Goal: Information Seeking & Learning: Learn about a topic

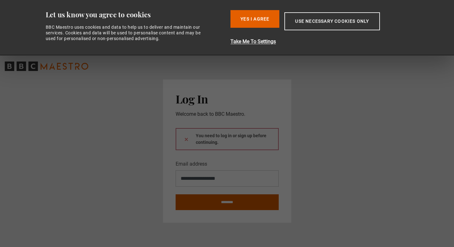
type input "**********"
click at [236, 207] on input "********" at bounding box center [227, 202] width 103 height 16
type input "**********"
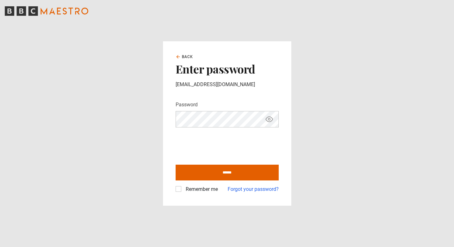
click at [181, 189] on div "Remember me" at bounding box center [197, 189] width 42 height 8
click at [183, 190] on label "Remember me" at bounding box center [200, 189] width 35 height 8
click at [202, 173] on input "******" at bounding box center [227, 173] width 103 height 16
type input "**********"
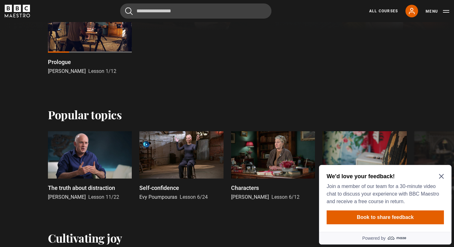
click at [440, 176] on icon "Close Maze Prompt" at bounding box center [441, 176] width 5 height 5
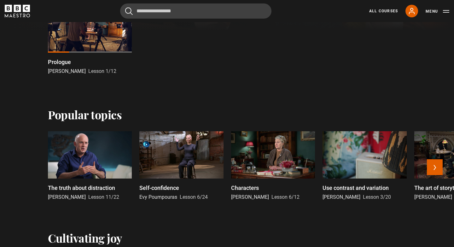
click at [253, 162] on div at bounding box center [273, 154] width 84 height 47
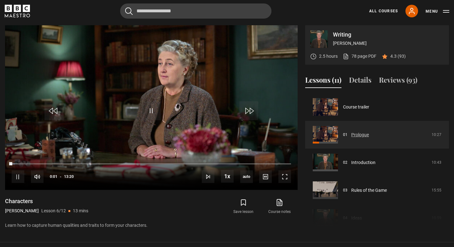
click at [362, 134] on link "Prologue" at bounding box center [360, 134] width 18 height 7
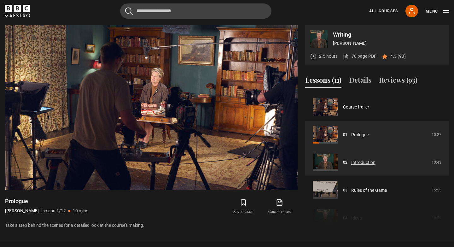
click at [356, 161] on link "Introduction" at bounding box center [363, 162] width 24 height 7
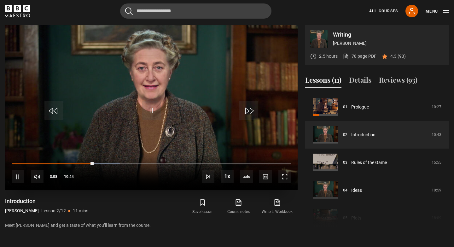
click at [158, 162] on div "10s Skip Back 10 seconds Pause 10s Skip Forward 10 seconds Loaded : 38.82% 05:3…" at bounding box center [151, 172] width 292 height 35
click at [160, 163] on div "10s Skip Back 10 seconds Pause 10s Skip Forward 10 seconds Loaded : 38.82% 05:3…" at bounding box center [151, 172] width 292 height 35
drag, startPoint x: 93, startPoint y: 163, endPoint x: 176, endPoint y: 154, distance: 84.0
click at [176, 154] on video-js "Video Player is loading. Play Lesson Introduction 10s Skip Back 10 seconds Play…" at bounding box center [151, 107] width 292 height 165
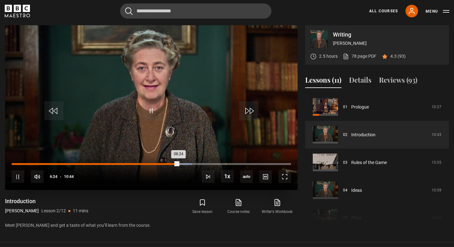
click at [225, 163] on div "Loaded : 64.44% 08:12 06:24" at bounding box center [151, 164] width 279 height 2
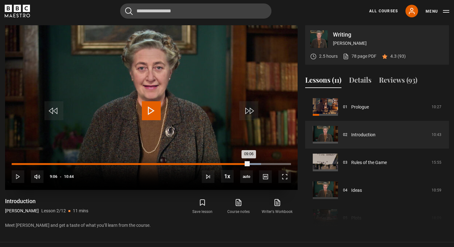
click at [248, 163] on div "Loaded : 89.29% 09:06 09:06" at bounding box center [151, 164] width 279 height 2
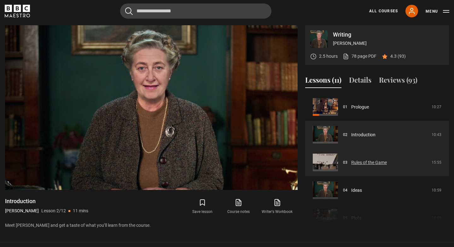
click at [365, 163] on link "Rules of the Game" at bounding box center [369, 162] width 36 height 7
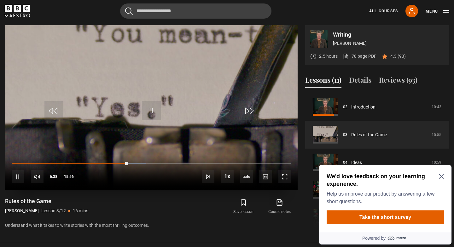
click at [120, 162] on div "10s Skip Back 10 seconds Pause 10s Skip Forward 10 seconds Loaded : 48.12% 06:3…" at bounding box center [151, 172] width 292 height 35
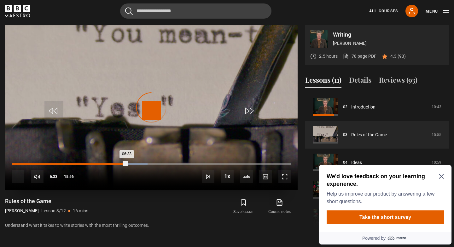
drag, startPoint x: 126, startPoint y: 163, endPoint x: 122, endPoint y: 163, distance: 4.4
click at [122, 163] on div "Loaded : 48.64% 06:18 06:33" at bounding box center [151, 164] width 279 height 2
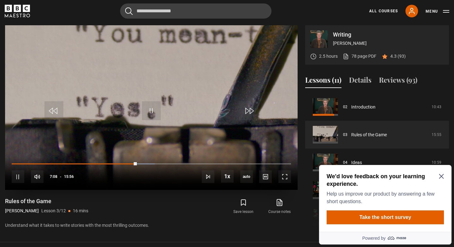
click at [199, 74] on video "Video Player" at bounding box center [151, 107] width 292 height 165
click at [151, 106] on span "Video Player" at bounding box center [151, 110] width 19 height 19
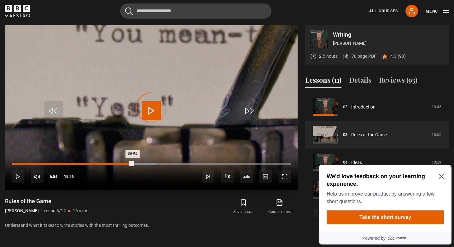
click at [133, 163] on div "Loaded : 51.78% 06:54 06:54" at bounding box center [151, 164] width 279 height 2
click at [128, 163] on div "06:38" at bounding box center [128, 164] width 1 height 2
click at [124, 163] on div "06:23" at bounding box center [124, 164] width 1 height 2
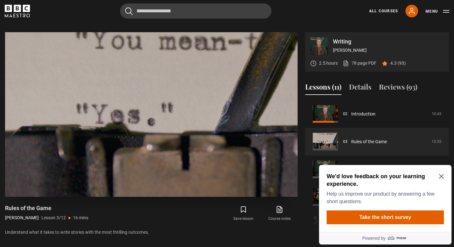
scroll to position [265, 0]
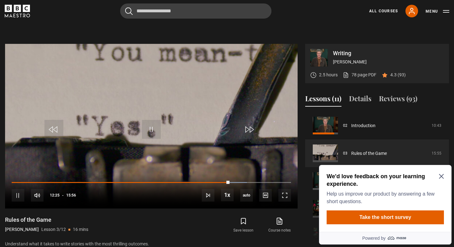
click at [441, 173] on div "We'd love feedback on your learning experience. Help us improve our product by …" at bounding box center [384, 188] width 117 height 33
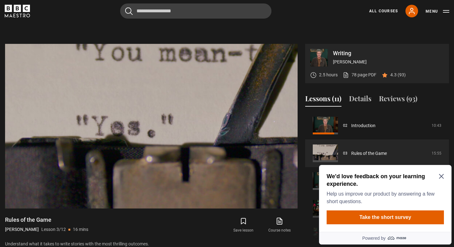
click at [441, 176] on icon "Close Maze Prompt" at bounding box center [441, 176] width 5 height 5
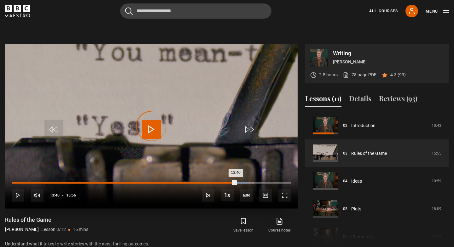
click at [251, 182] on div "Loaded : 86.82% 13:40 13:40" at bounding box center [151, 183] width 279 height 2
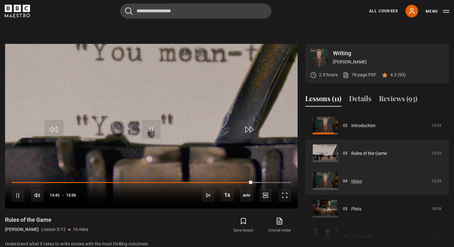
click at [353, 182] on link "Ideas" at bounding box center [356, 181] width 11 height 7
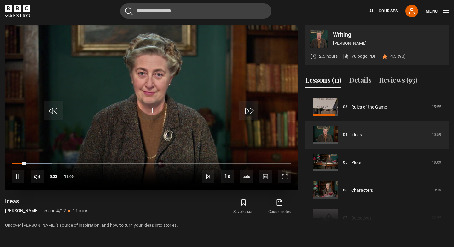
click at [175, 118] on video "Video Player" at bounding box center [151, 107] width 292 height 165
click at [151, 112] on span "Video Player" at bounding box center [151, 110] width 19 height 19
click at [158, 163] on div "10s Skip Back 10 seconds Pause 10s Skip Forward 10 seconds Loaded : 19.70% 05:4…" at bounding box center [151, 172] width 292 height 35
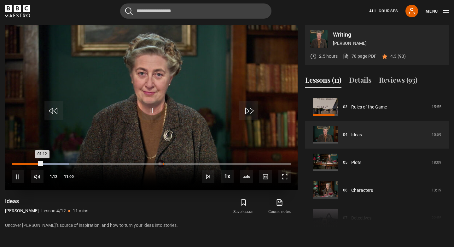
click at [163, 163] on div "05:57" at bounding box center [163, 164] width 1 height 2
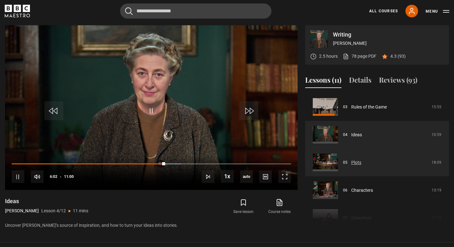
click at [356, 161] on link "Plots" at bounding box center [356, 162] width 10 height 7
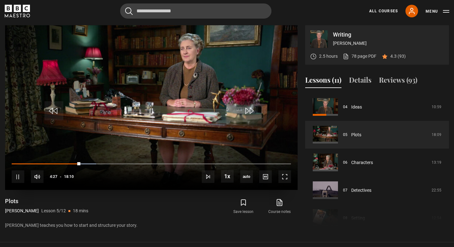
click at [68, 162] on div "10s Skip Back 10 seconds Pause 10s Skip Forward 10 seconds Loaded : 30.28% 05:0…" at bounding box center [151, 172] width 292 height 35
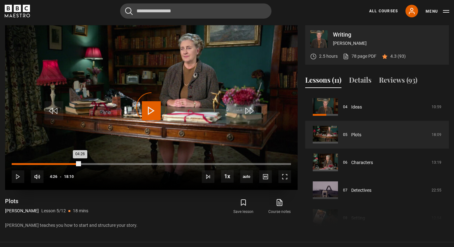
drag, startPoint x: 80, startPoint y: 162, endPoint x: 66, endPoint y: 164, distance: 14.3
click at [66, 164] on div "Loaded : 20.18% 03:35 04:26" at bounding box center [151, 164] width 279 height 2
click at [59, 164] on div "Loaded : 25.69% 03:06 03:06" at bounding box center [151, 164] width 279 height 2
click at [55, 164] on div "Loaded : 22.94% 02:51 02:51" at bounding box center [151, 164] width 279 height 2
click at [87, 163] on div "Loaded : 24.31% 04:55 03:21" at bounding box center [151, 164] width 279 height 2
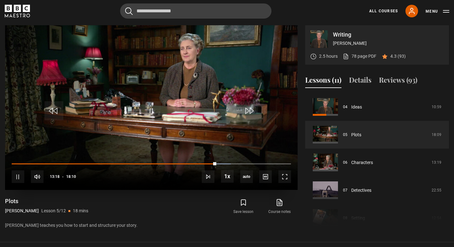
click at [174, 85] on video "Video Player" at bounding box center [151, 107] width 292 height 165
click at [148, 114] on span "Video Player" at bounding box center [151, 110] width 19 height 19
click at [215, 162] on div "10s Skip Back 10 seconds Pause 10s Skip Forward 10 seconds Loaded : 82.11% 04:5…" at bounding box center [151, 172] width 292 height 35
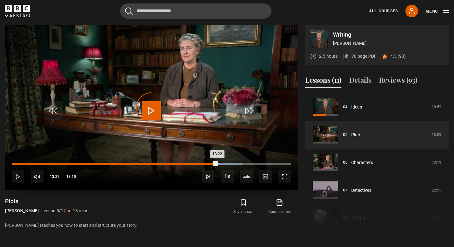
click at [217, 163] on div "Loaded : 82.57% 13:22 13:22" at bounding box center [151, 164] width 279 height 2
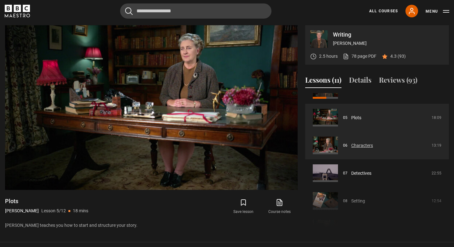
scroll to position [129, 0]
click at [358, 145] on link "Characters" at bounding box center [362, 144] width 22 height 7
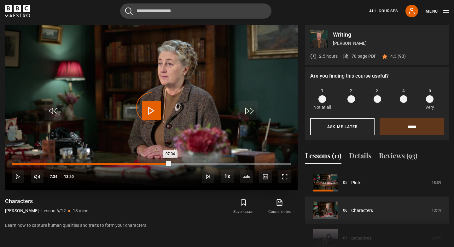
click at [170, 163] on div "Loaded : 0.00% 07:34 07:34" at bounding box center [151, 164] width 279 height 2
click at [220, 164] on div "Loaded : 61.88% 09:56 07:38" at bounding box center [151, 164] width 279 height 2
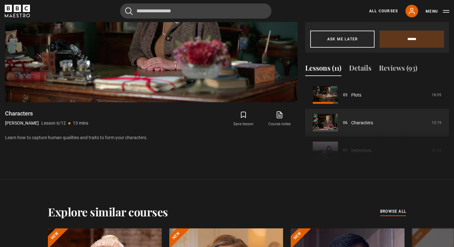
scroll to position [372, 0]
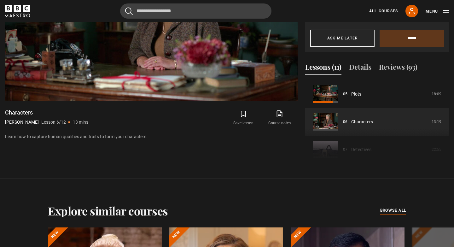
click at [358, 148] on div "Course trailer 01 Prologue 10:27 02 Introduction 10:43 03 Rules of the Game 15:…" at bounding box center [377, 123] width 144 height 86
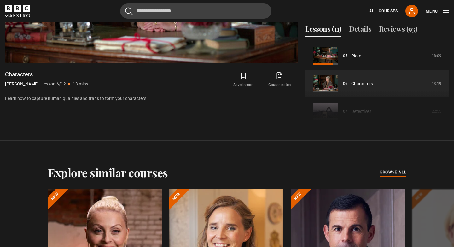
scroll to position [410, 0]
click at [322, 108] on div "Course trailer 01 Prologue 10:27 02 Introduction 10:43 03 Rules of the Game 15:…" at bounding box center [377, 85] width 144 height 86
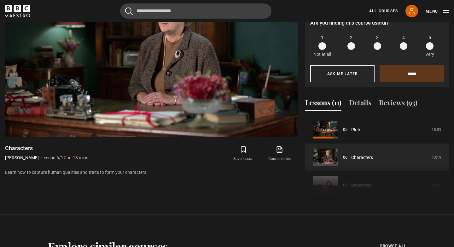
scroll to position [335, 0]
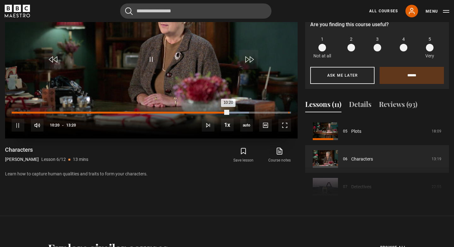
click at [288, 112] on div "Loaded : 85.00% 13:12 10:20" at bounding box center [151, 113] width 279 height 2
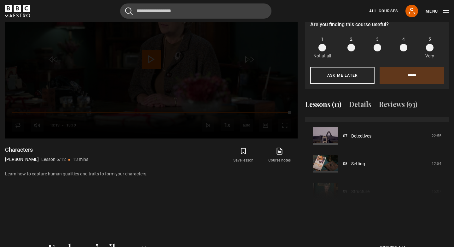
scroll to position [190, 0]
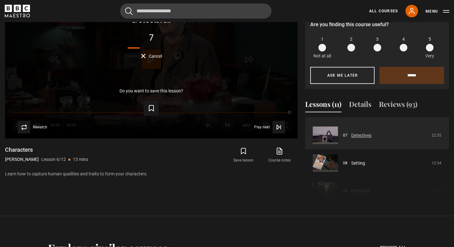
click at [351, 134] on link "Detectives" at bounding box center [361, 135] width 20 height 7
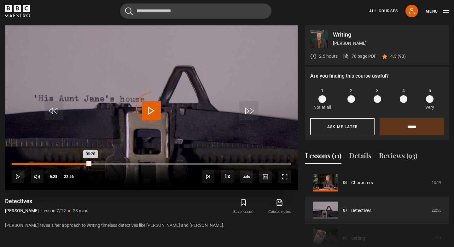
click at [90, 163] on div "Loaded : 0.00% 06:28 06:28" at bounding box center [151, 164] width 279 height 2
click at [127, 163] on div "Loaded : 33.79% 09:28 09:28" at bounding box center [151, 164] width 279 height 2
click at [176, 163] on div "Loaded : 44.69% 13:33 09:33" at bounding box center [151, 164] width 279 height 2
click at [231, 164] on div "Loaded : 62.14% 18:00 18:00" at bounding box center [151, 164] width 279 height 2
click at [255, 164] on div "19:58" at bounding box center [255, 164] width 1 height 2
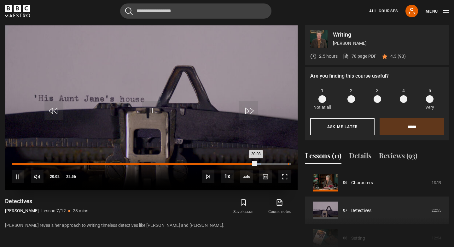
click at [288, 163] on div "Loaded : 89.39% 22:42 20:03" at bounding box center [151, 164] width 279 height 2
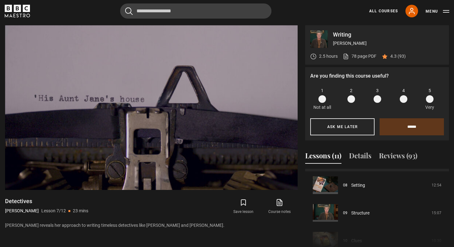
scroll to position [220, 0]
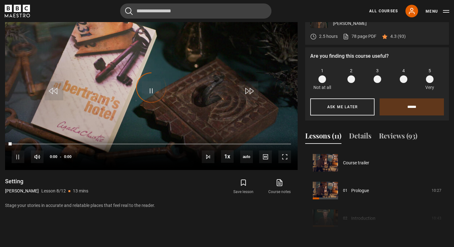
scroll to position [194, 0]
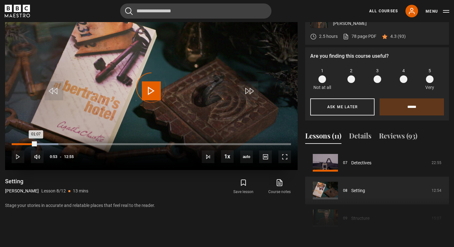
click at [31, 144] on div "00:53" at bounding box center [31, 144] width 1 height 2
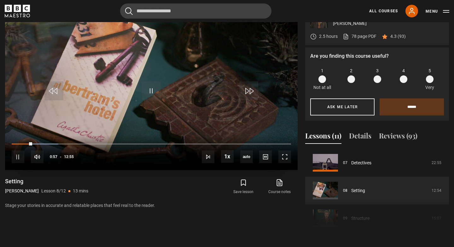
click at [26, 142] on div "10s Skip Back 10 seconds Pause 10s Skip Forward 10 seconds Loaded : 16.77% 00:4…" at bounding box center [151, 152] width 292 height 35
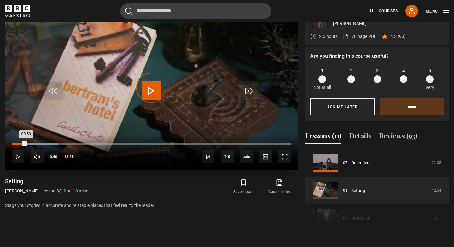
click at [26, 143] on div "Loaded : 16.77% 00:40 00:58" at bounding box center [151, 144] width 279 height 2
click at [287, 143] on div "Loaded : 31.61% 12:44 03:02" at bounding box center [151, 144] width 279 height 2
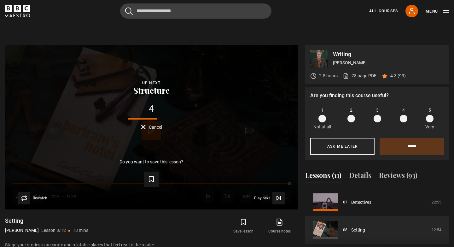
scroll to position [264, 0]
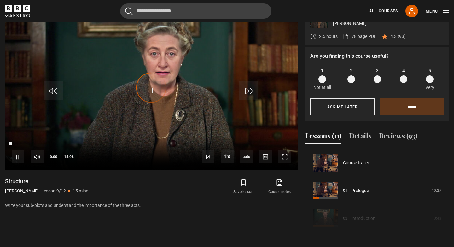
scroll to position [222, 0]
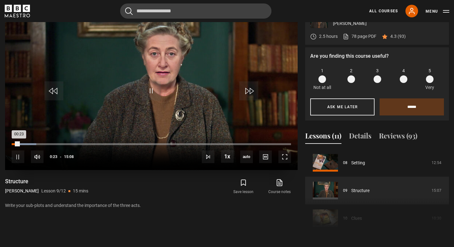
click at [14, 143] on div "Loaded : 8.81% 00:06 00:23" at bounding box center [151, 144] width 279 height 2
click at [28, 143] on div "Loaded : 15.97% 00:55 00:55" at bounding box center [151, 144] width 279 height 2
click at [21, 144] on div "00:30" at bounding box center [21, 144] width 1 height 2
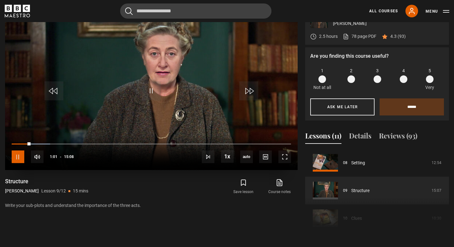
click at [16, 159] on span "Video Player" at bounding box center [18, 156] width 13 height 13
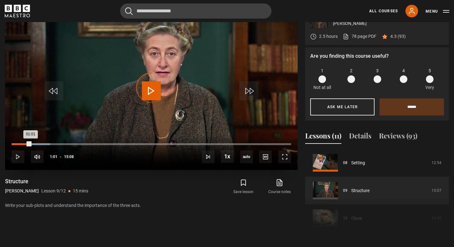
click at [25, 144] on div "Loaded : 13.77% 00:45 01:01" at bounding box center [151, 144] width 279 height 2
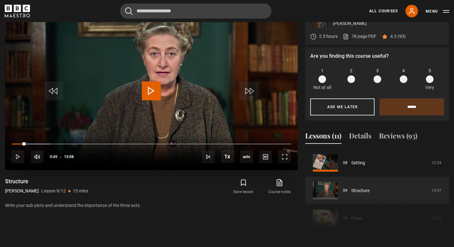
click at [15, 163] on div "10s Skip Back 10 seconds Play 10s Skip Forward 10 seconds Loaded : 13.77% 00:45…" at bounding box center [151, 152] width 292 height 35
click at [17, 159] on span "Video Player" at bounding box center [18, 156] width 13 height 13
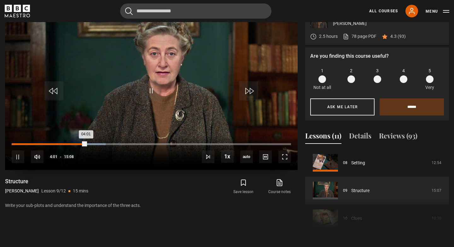
click at [72, 144] on div "Loaded : 33.59% 03:16 04:01" at bounding box center [151, 144] width 279 height 2
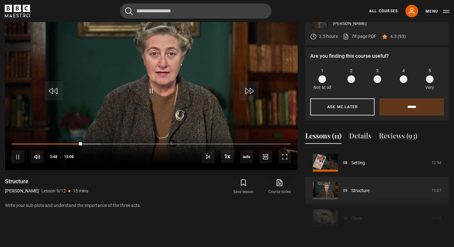
click at [156, 60] on video "Video Player" at bounding box center [151, 87] width 292 height 165
click at [149, 93] on span "Video Player" at bounding box center [151, 90] width 19 height 19
click at [193, 142] on div "10s Skip Back 10 seconds Pause 10s Skip Forward 10 seconds Loaded : 70.48% 03:1…" at bounding box center [151, 152] width 292 height 35
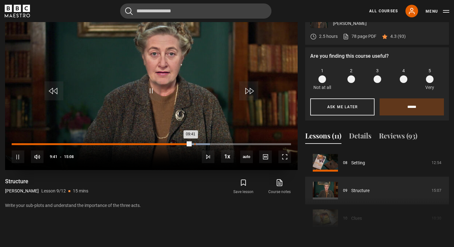
click at [194, 143] on div "Loaded : 71.04% 09:54 09:41" at bounding box center [151, 144] width 279 height 2
click at [202, 144] on div "Loaded : 72.69% 10:17 10:17" at bounding box center [151, 144] width 279 height 2
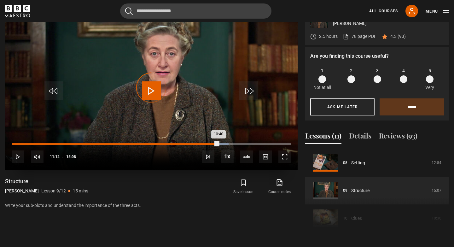
click at [218, 143] on div "Loaded : 77.64% 11:12 10:40" at bounding box center [151, 144] width 279 height 2
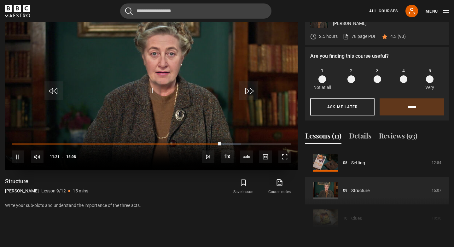
click at [230, 143] on div "10s Skip Back 10 seconds Pause 10s Skip Forward 10 seconds Loaded : 82.05% 11:5…" at bounding box center [151, 152] width 292 height 35
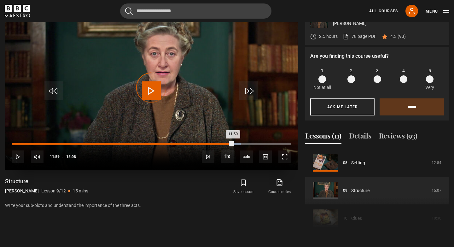
click at [233, 143] on div "Loaded : 82.05% 11:59 11:59" at bounding box center [151, 144] width 279 height 2
click at [251, 143] on div "Loaded : 86.45% 12:57 12:03" at bounding box center [151, 144] width 279 height 2
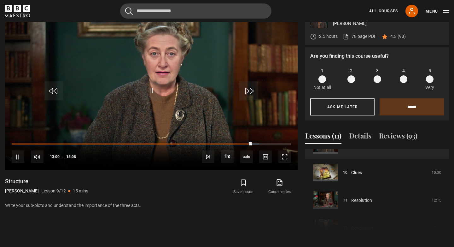
scroll to position [274, 0]
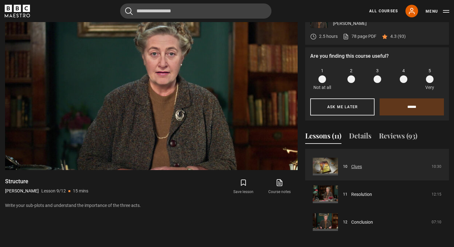
click at [351, 165] on link "Clues" at bounding box center [356, 166] width 11 height 7
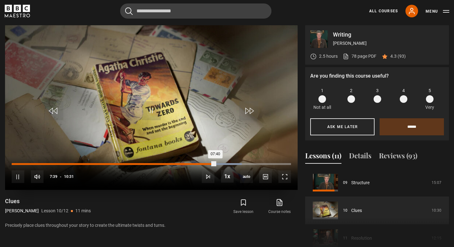
click at [204, 163] on div "Loaded : 82.41% 07:15 07:40" at bounding box center [151, 164] width 279 height 2
click at [229, 163] on div "Loaded : 90.33% 08:11 08:11" at bounding box center [151, 164] width 279 height 2
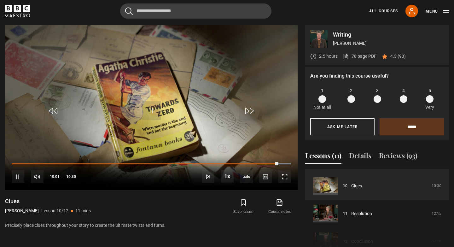
scroll to position [275, 0]
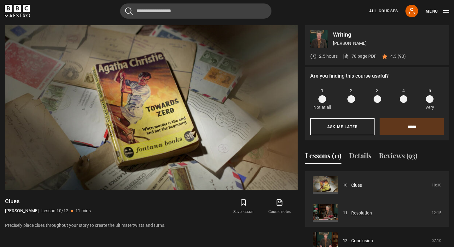
click at [356, 212] on link "Resolution" at bounding box center [361, 213] width 21 height 7
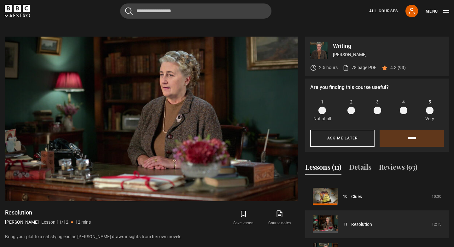
scroll to position [272, 0]
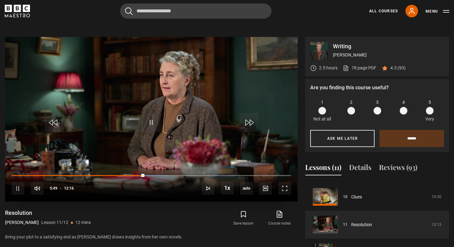
click at [130, 174] on div "10s Skip Back 10 seconds Pause 10s Skip Forward 10 seconds Loaded : 55.71% 05:4…" at bounding box center [151, 184] width 292 height 35
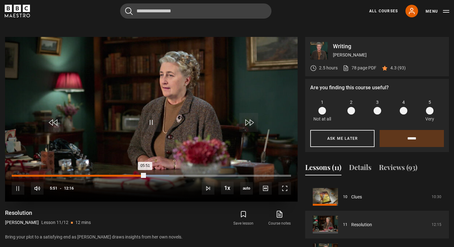
click at [136, 175] on div "Loaded : 56.39% 05:27 05:51" at bounding box center [151, 176] width 279 height 2
click at [130, 175] on div "Loaded : 56.39% 05:14 05:31" at bounding box center [151, 176] width 279 height 2
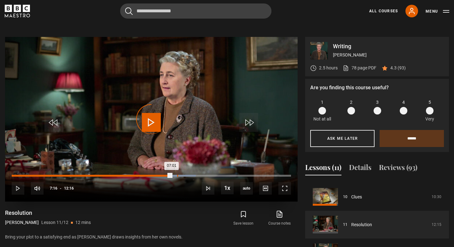
click at [177, 175] on div "Loaded : 65.90% 07:16 07:01" at bounding box center [151, 176] width 279 height 2
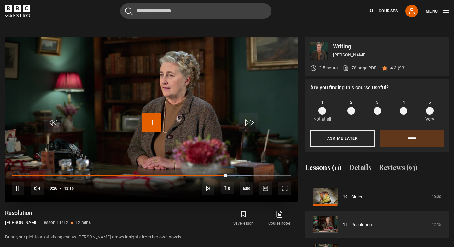
click at [150, 124] on span "Video Player" at bounding box center [151, 122] width 19 height 19
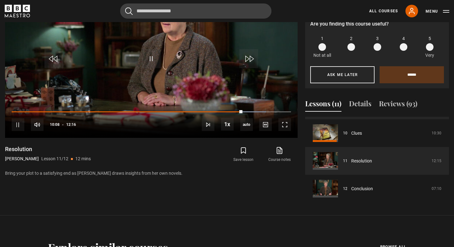
scroll to position [336, 0]
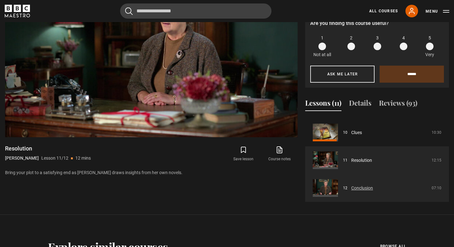
click at [351, 187] on link "Conclusion" at bounding box center [362, 188] width 22 height 7
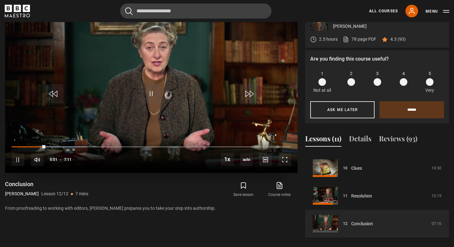
scroll to position [298, 0]
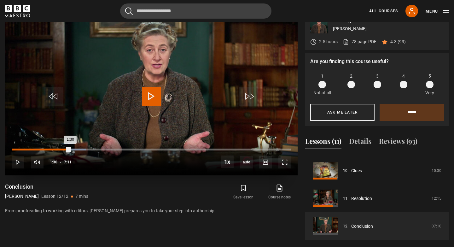
click at [70, 150] on div "Loaded : 26.68% 1:30 1:30" at bounding box center [151, 149] width 279 height 2
click at [93, 149] on div "Loaded : 37.12% 2:05 1:40" at bounding box center [151, 149] width 279 height 2
click at [122, 149] on div "Loaded : 44.08% 2:50 2:50" at bounding box center [151, 149] width 279 height 2
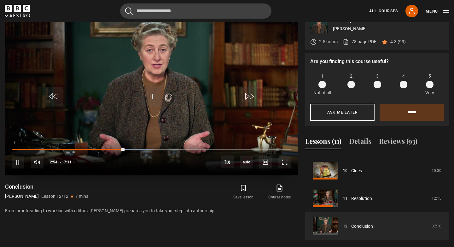
click at [160, 148] on div "10s Skip Back 10 seconds Pause 10s Skip Forward 10 seconds Loaded : 51.04% 3:41…" at bounding box center [151, 158] width 292 height 35
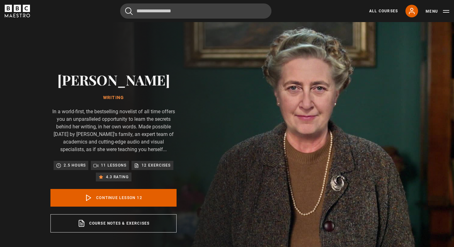
scroll to position [0, 0]
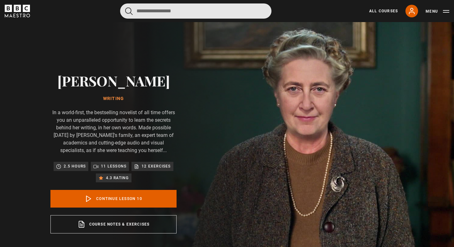
click at [163, 12] on input "Search" at bounding box center [195, 10] width 151 height 15
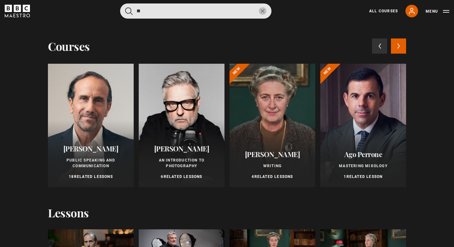
type input "*"
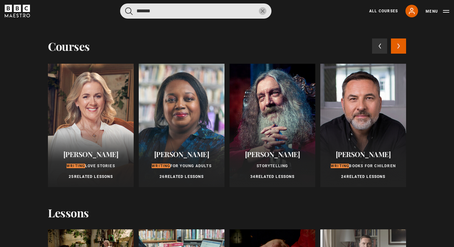
click at [125, 7] on button "submit" at bounding box center [129, 11] width 8 height 8
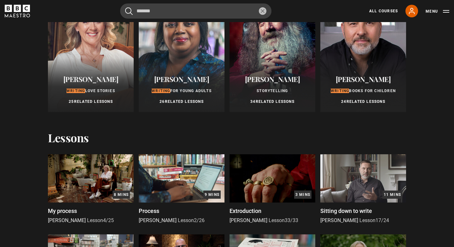
scroll to position [70, 0]
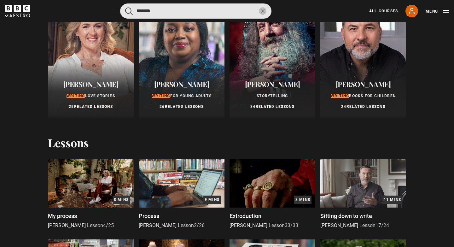
drag, startPoint x: 158, startPoint y: 13, endPoint x: 131, endPoint y: 13, distance: 26.8
click at [131, 13] on form "*******" at bounding box center [195, 10] width 151 height 15
type input "*"
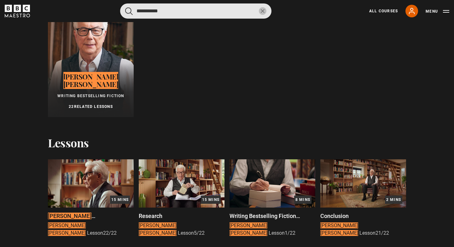
type input "**********"
click at [125, 7] on button "submit" at bounding box center [129, 11] width 8 height 8
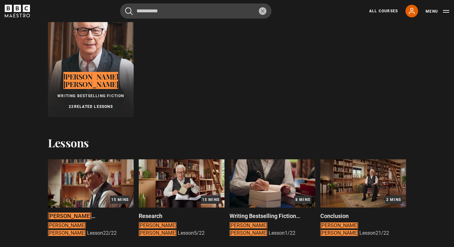
click at [84, 70] on div at bounding box center [91, 55] width 86 height 123
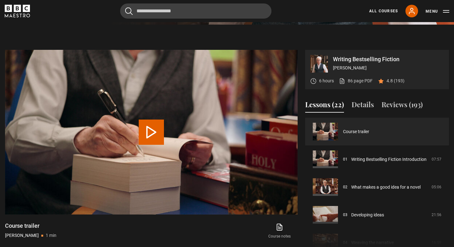
scroll to position [235, 0]
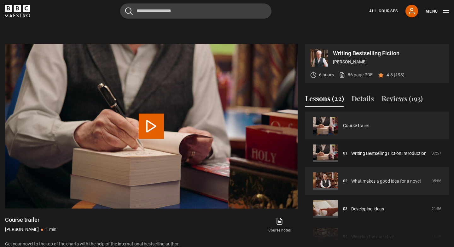
click at [351, 180] on link "What makes a good idea for a novel" at bounding box center [385, 181] width 69 height 7
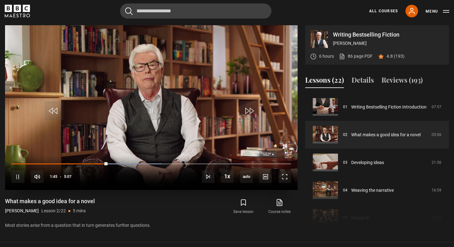
click at [164, 124] on video "Video Player" at bounding box center [151, 107] width 292 height 165
click at [150, 109] on span "Video Player" at bounding box center [151, 110] width 19 height 19
click at [198, 99] on video "Video Player" at bounding box center [151, 107] width 292 height 165
